Goal: Task Accomplishment & Management: Use online tool/utility

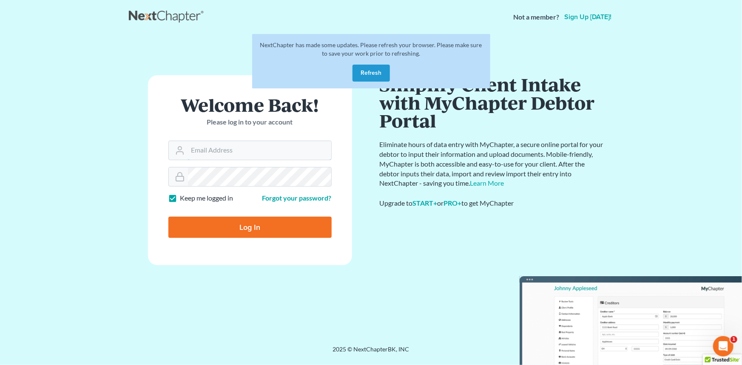
type input "[EMAIL_ADDRESS][DOMAIN_NAME]"
drag, startPoint x: 249, startPoint y: 229, endPoint x: 244, endPoint y: 231, distance: 5.7
click at [249, 229] on input "Log In" at bounding box center [249, 227] width 163 height 21
type input "Thinking..."
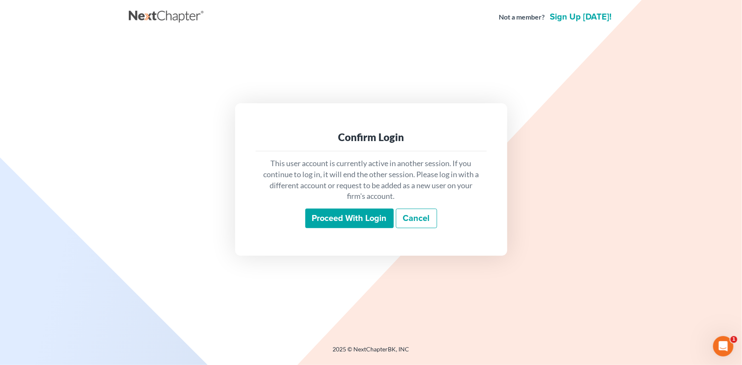
click at [364, 213] on input "Proceed with login" at bounding box center [349, 219] width 88 height 20
